Goal: Task Accomplishment & Management: Manage account settings

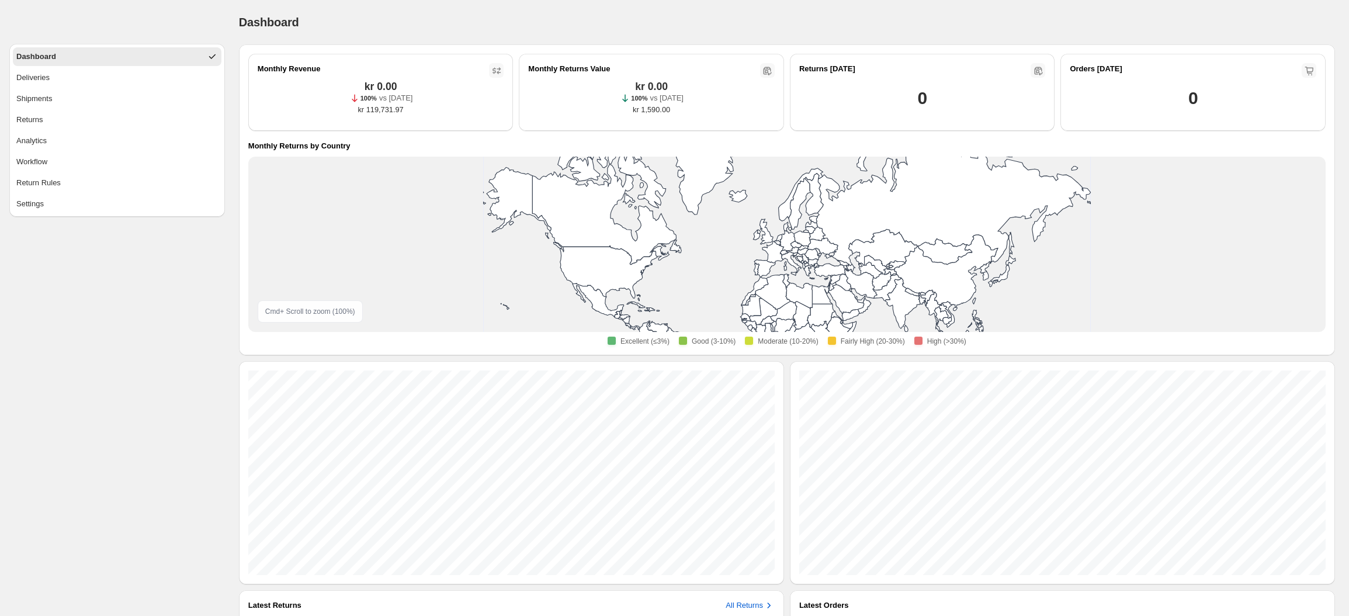
click at [57, 87] on ul "Dashboard Deliveries Shipments Returns Analytics Workflow Return Rules Settings" at bounding box center [117, 130] width 209 height 166
click at [60, 81] on button "Deliveries" at bounding box center [117, 77] width 209 height 19
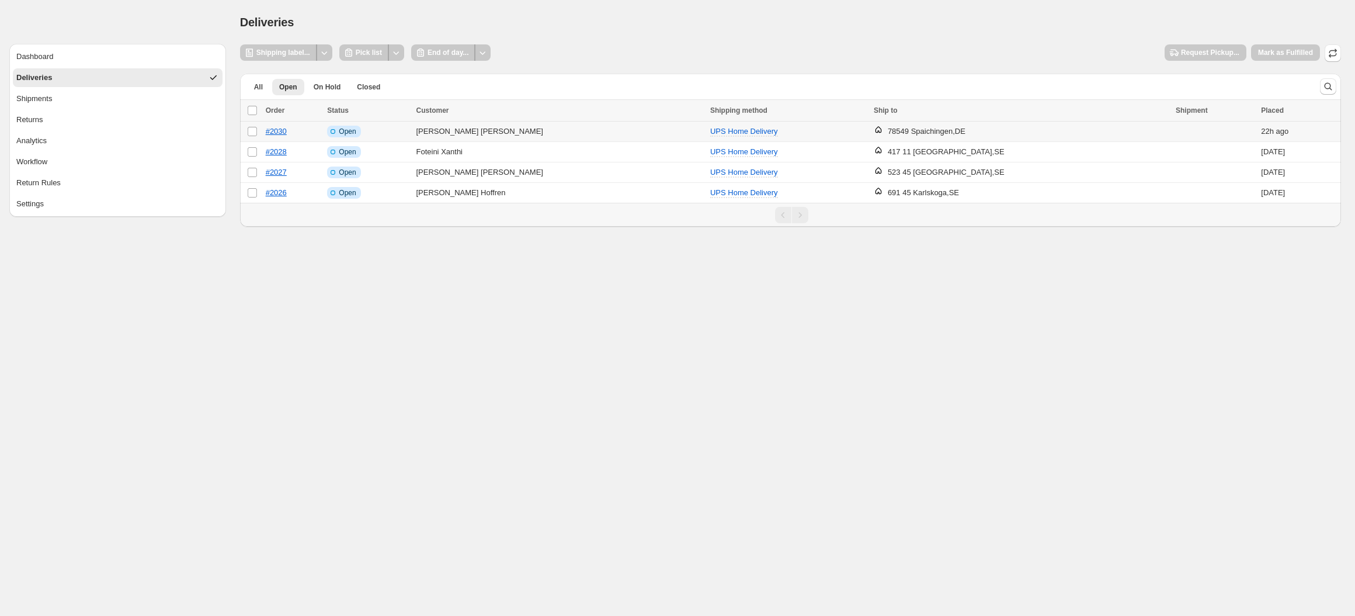
click at [457, 133] on td "[PERSON_NAME]" at bounding box center [559, 132] width 294 height 20
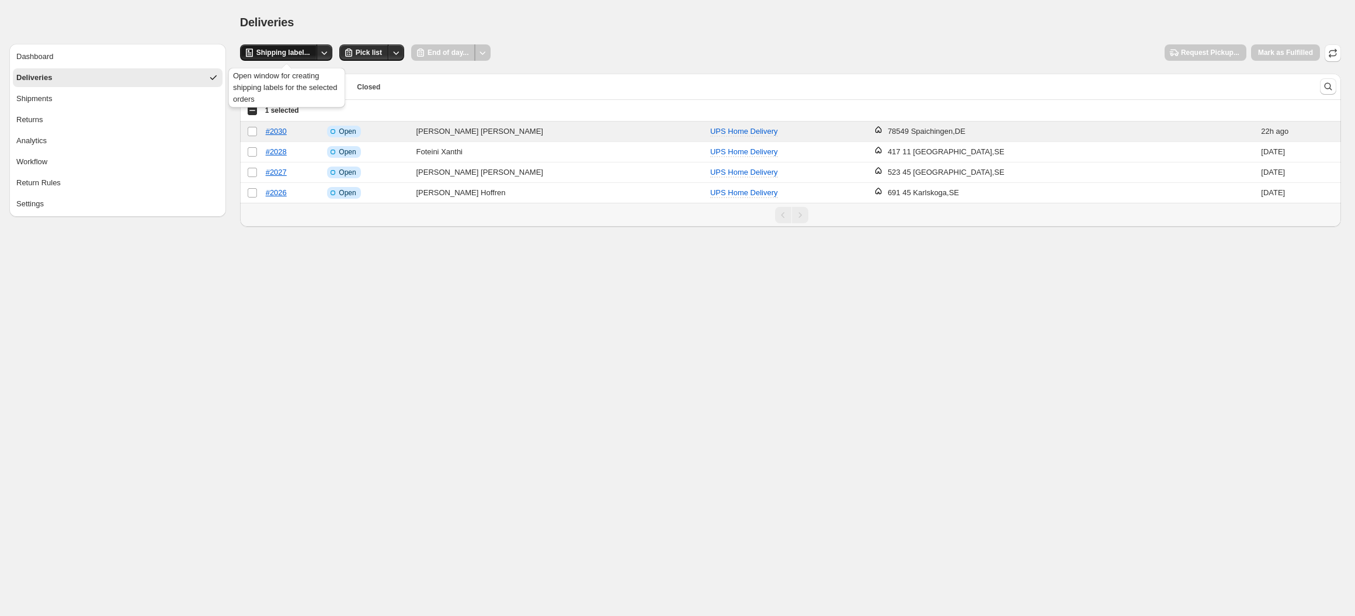
click at [314, 56] on button "Shipping label..." at bounding box center [278, 52] width 77 height 16
click at [1328, 57] on icon "button" at bounding box center [1333, 53] width 12 height 12
click at [256, 130] on span at bounding box center [252, 132] width 11 height 11
click at [356, 53] on button "Pick list" at bounding box center [364, 52] width 50 height 16
click at [1212, 51] on span "Request Pickup..." at bounding box center [1210, 52] width 58 height 9
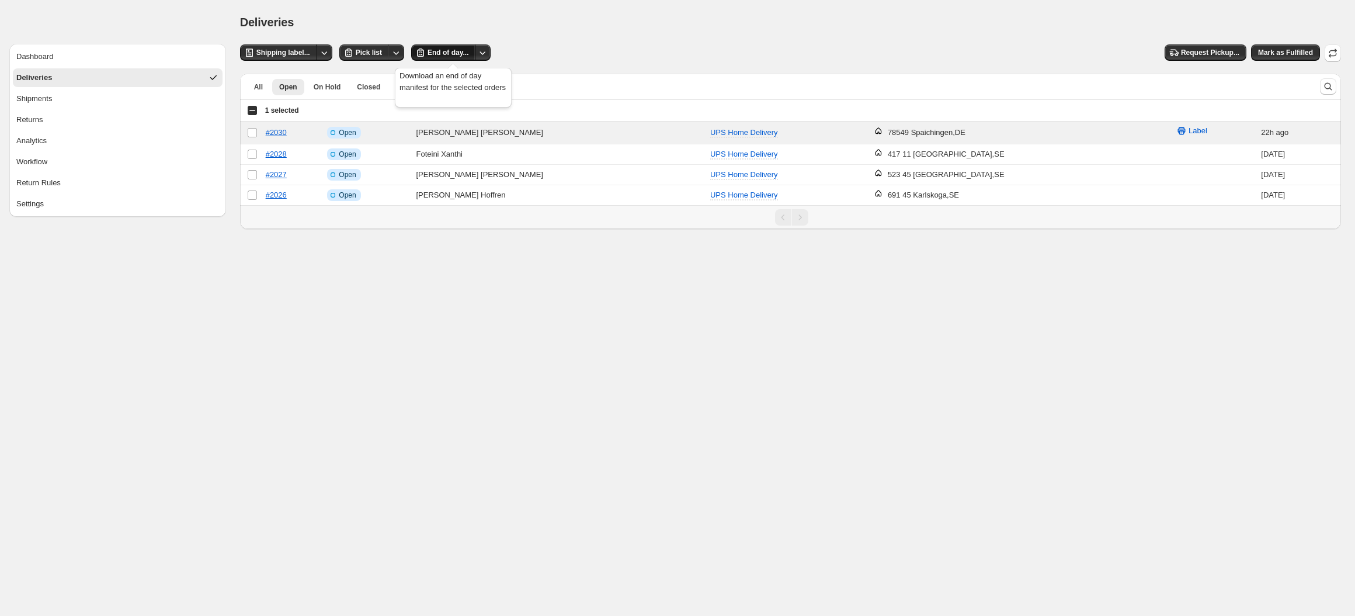
click at [446, 49] on span "End of day..." at bounding box center [448, 52] width 41 height 9
click at [1276, 48] on span "Mark as Fulfilled" at bounding box center [1285, 52] width 55 height 9
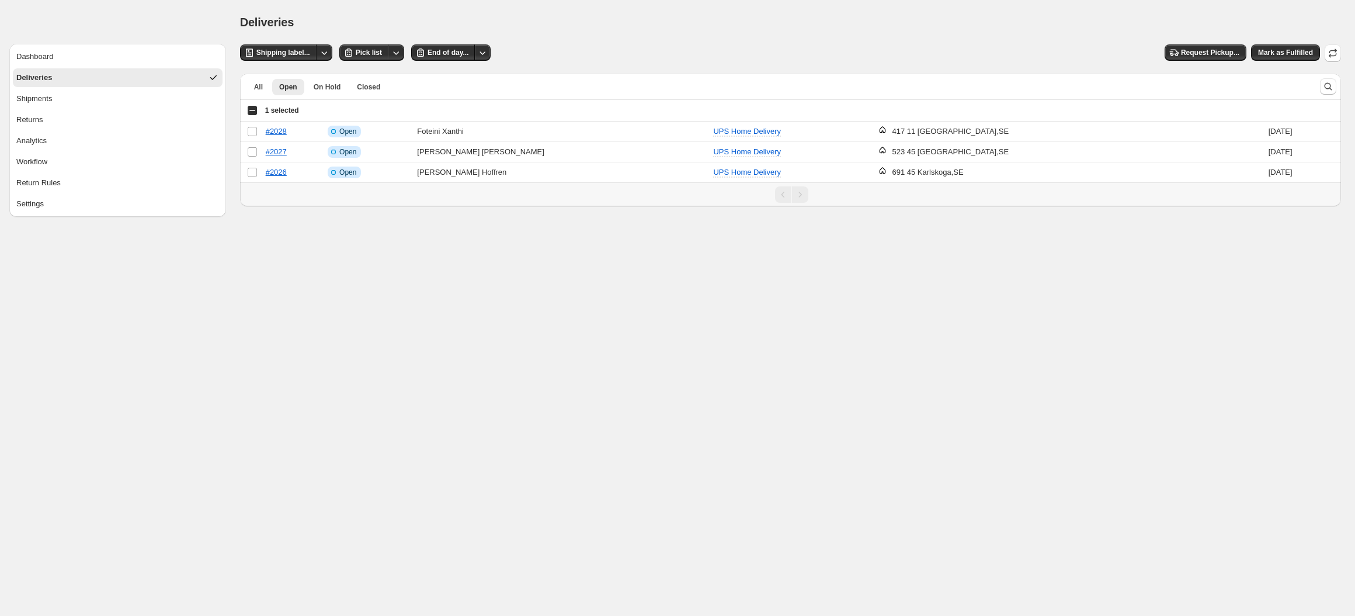
click at [230, 328] on body "**********" at bounding box center [677, 308] width 1355 height 616
drag, startPoint x: 238, startPoint y: 262, endPoint x: 258, endPoint y: 199, distance: 65.8
click at [238, 255] on body "**********" at bounding box center [677, 308] width 1355 height 616
click at [267, 98] on div "All Open On Hold Closed More views All Open On Hold Closed More views" at bounding box center [775, 87] width 1071 height 26
click at [249, 85] on button "All" at bounding box center [258, 87] width 23 height 16
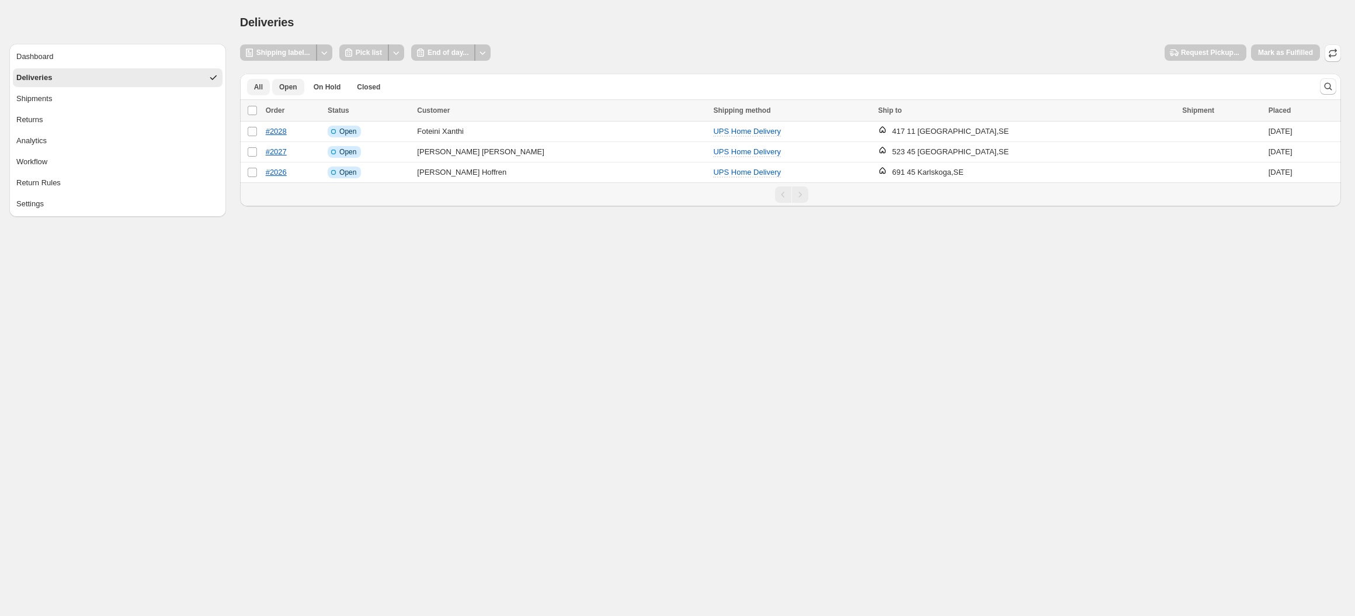
click at [262, 85] on span "All" at bounding box center [258, 86] width 9 height 9
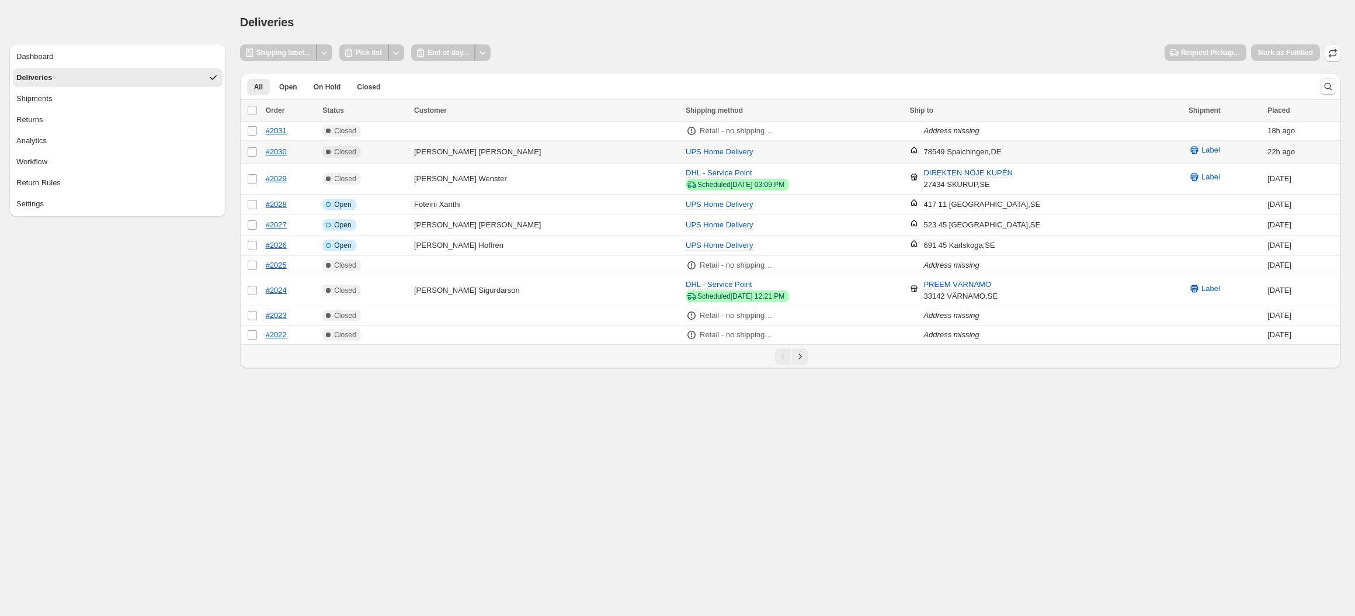
click at [320, 150] on td "#2030" at bounding box center [290, 152] width 57 height 23
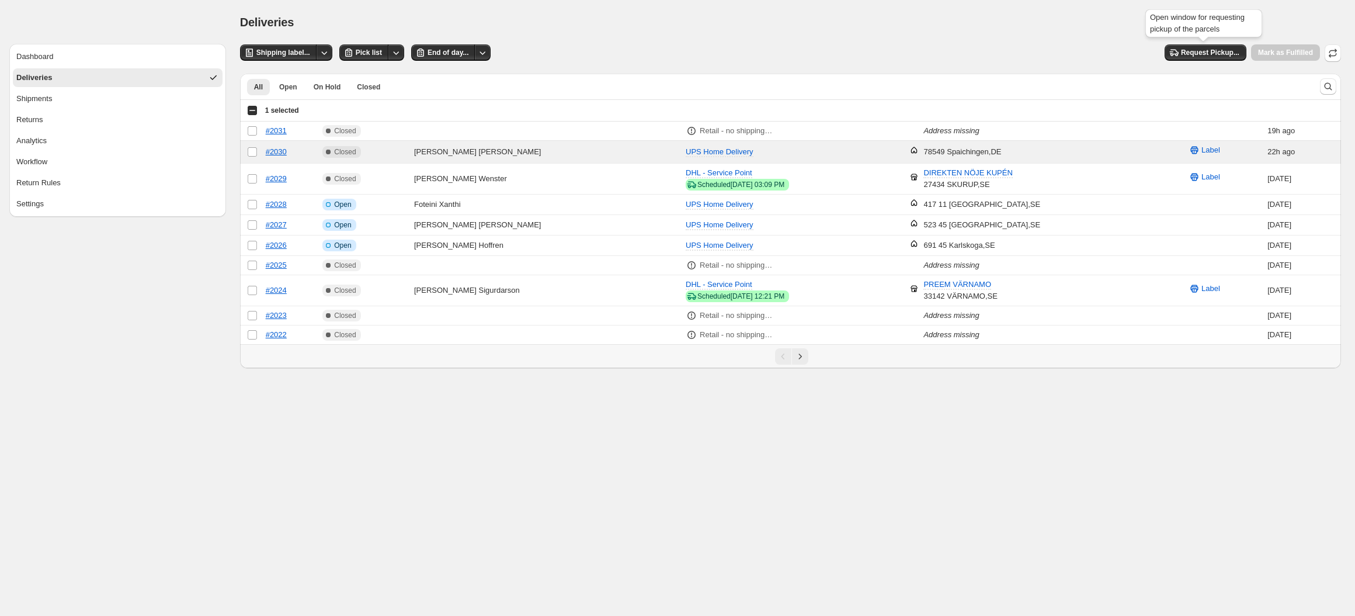
drag, startPoint x: 1190, startPoint y: 51, endPoint x: 1121, endPoint y: 27, distance: 73.3
click at [1177, 32] on div "Open window for requesting pickup of the parcels" at bounding box center [1204, 25] width 122 height 37
drag, startPoint x: 1123, startPoint y: 25, endPoint x: 1138, endPoint y: 8, distance: 22.4
click at [1123, 25] on div "Deliveries" at bounding box center [790, 22] width 1101 height 16
click at [360, 156] on span "Complete Closed" at bounding box center [341, 152] width 38 height 12
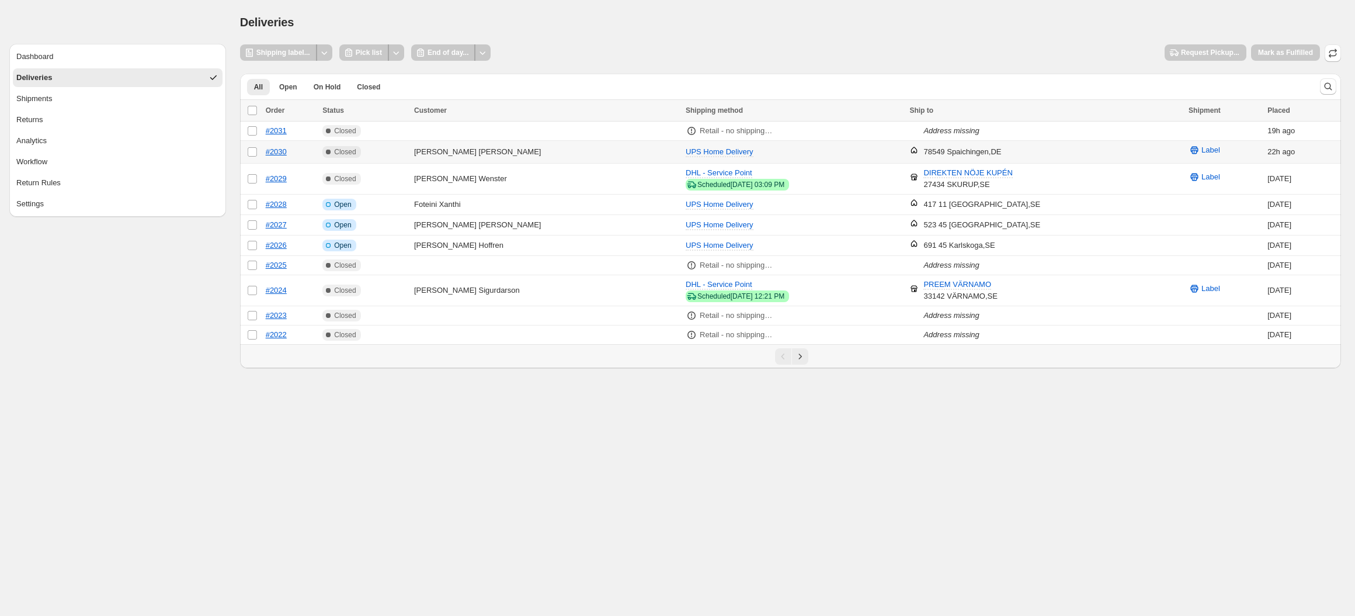
click at [411, 144] on td "Complete Closed" at bounding box center [365, 152] width 92 height 23
